Goal: Information Seeking & Learning: Check status

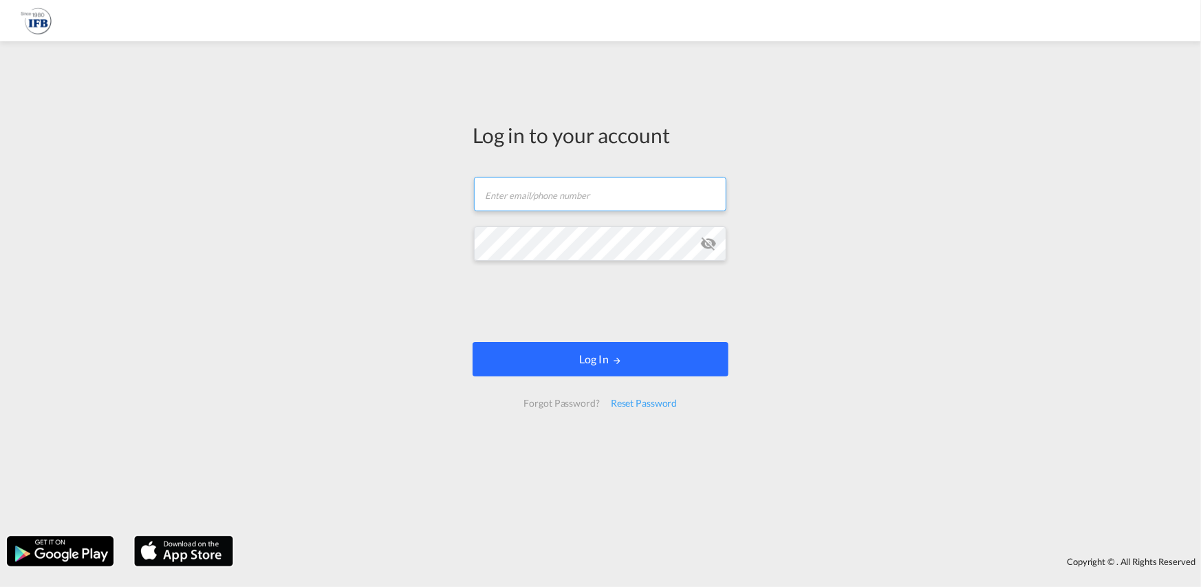
type input "[PERSON_NAME][EMAIL_ADDRESS][PERSON_NAME][DOMAIN_NAME]"
click at [627, 345] on button "Log In" at bounding box center [601, 359] width 256 height 34
